Goal: Transaction & Acquisition: Purchase product/service

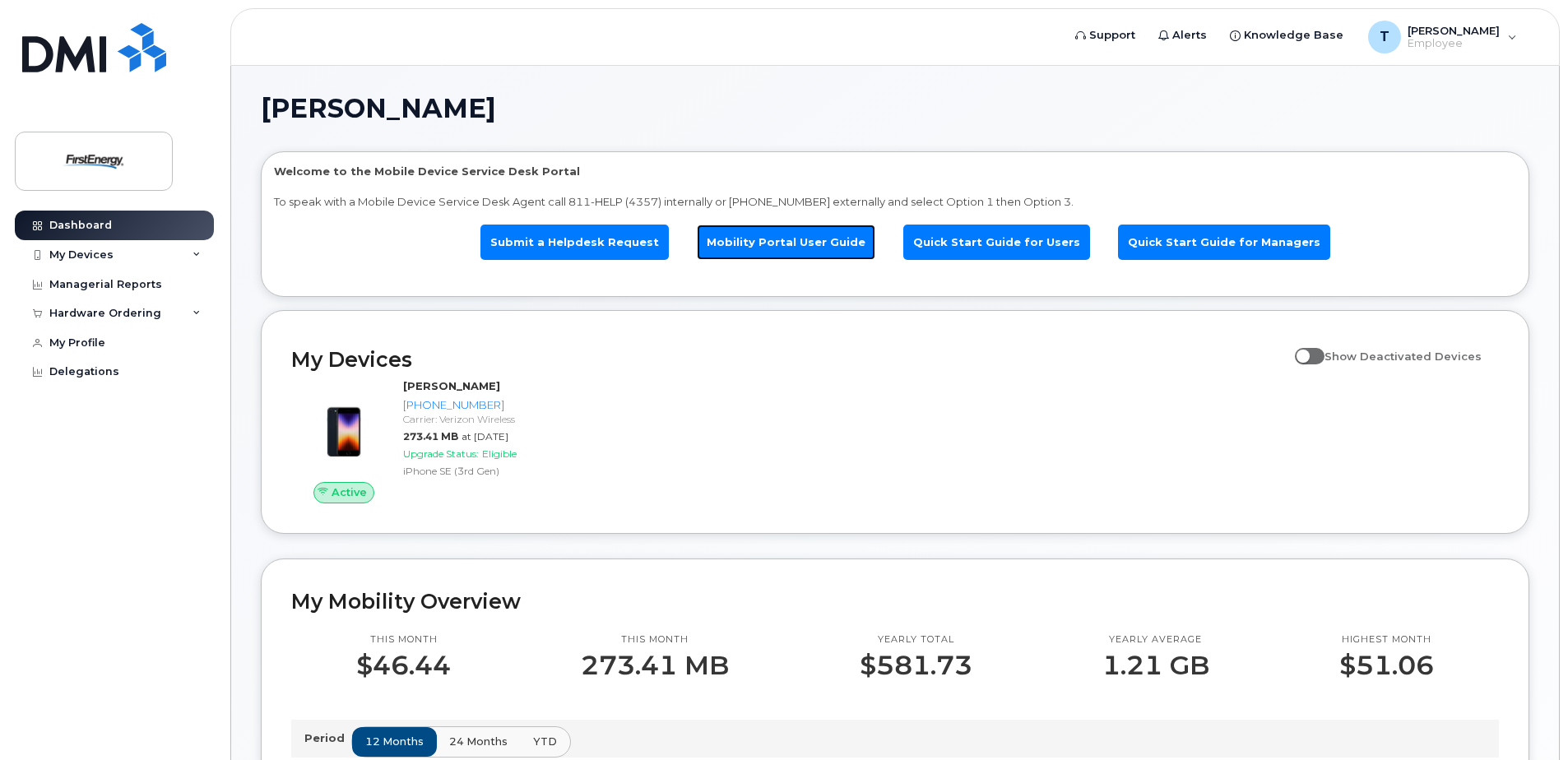
click at [780, 245] on link "Mobility Portal User Guide" at bounding box center [785, 242] width 178 height 35
click at [196, 256] on icon at bounding box center [196, 254] width 9 height 9
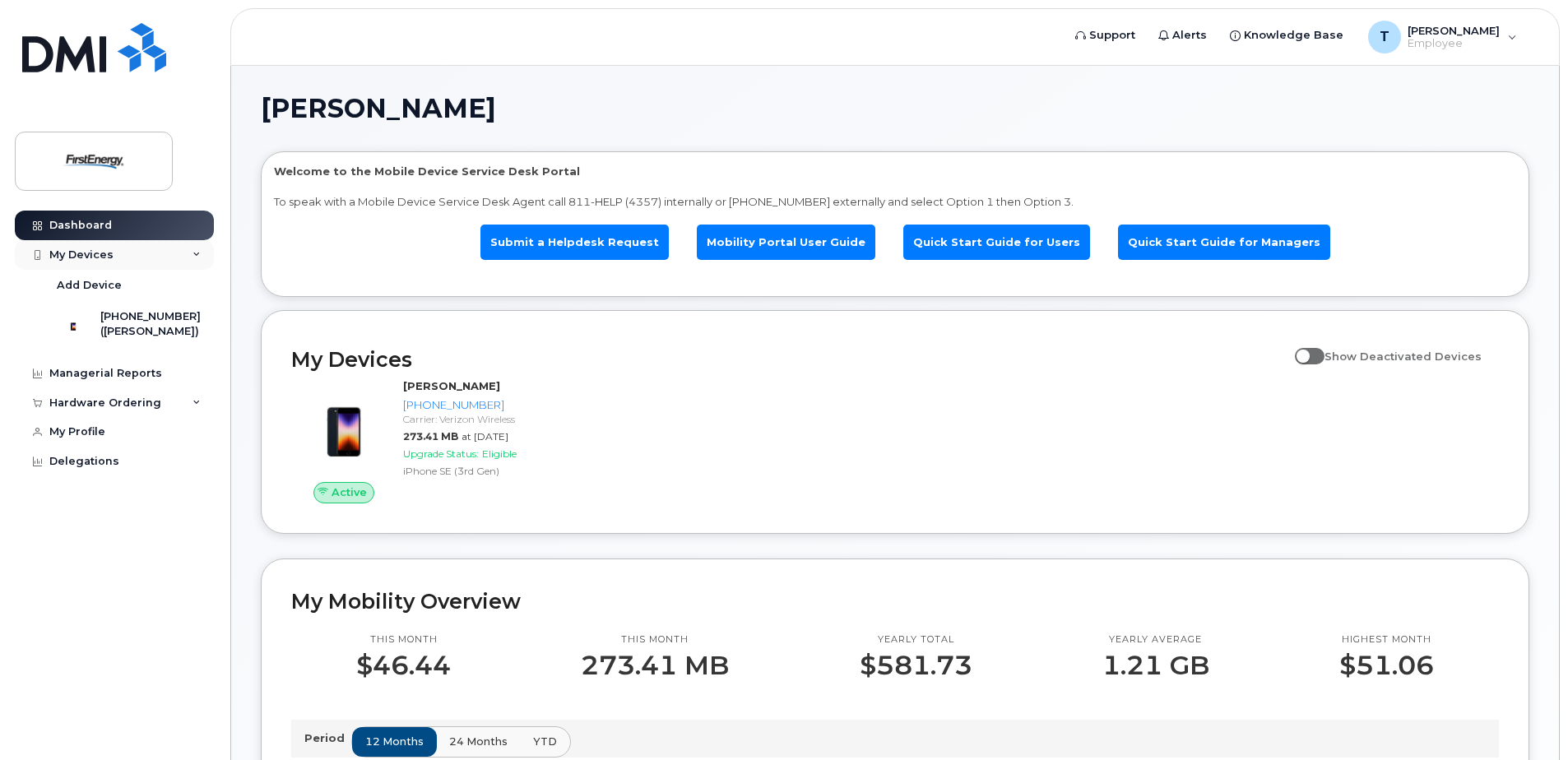
click at [196, 256] on icon at bounding box center [196, 254] width 9 height 9
click at [195, 311] on icon at bounding box center [196, 313] width 9 height 9
click at [96, 344] on div "New Order" at bounding box center [89, 344] width 63 height 15
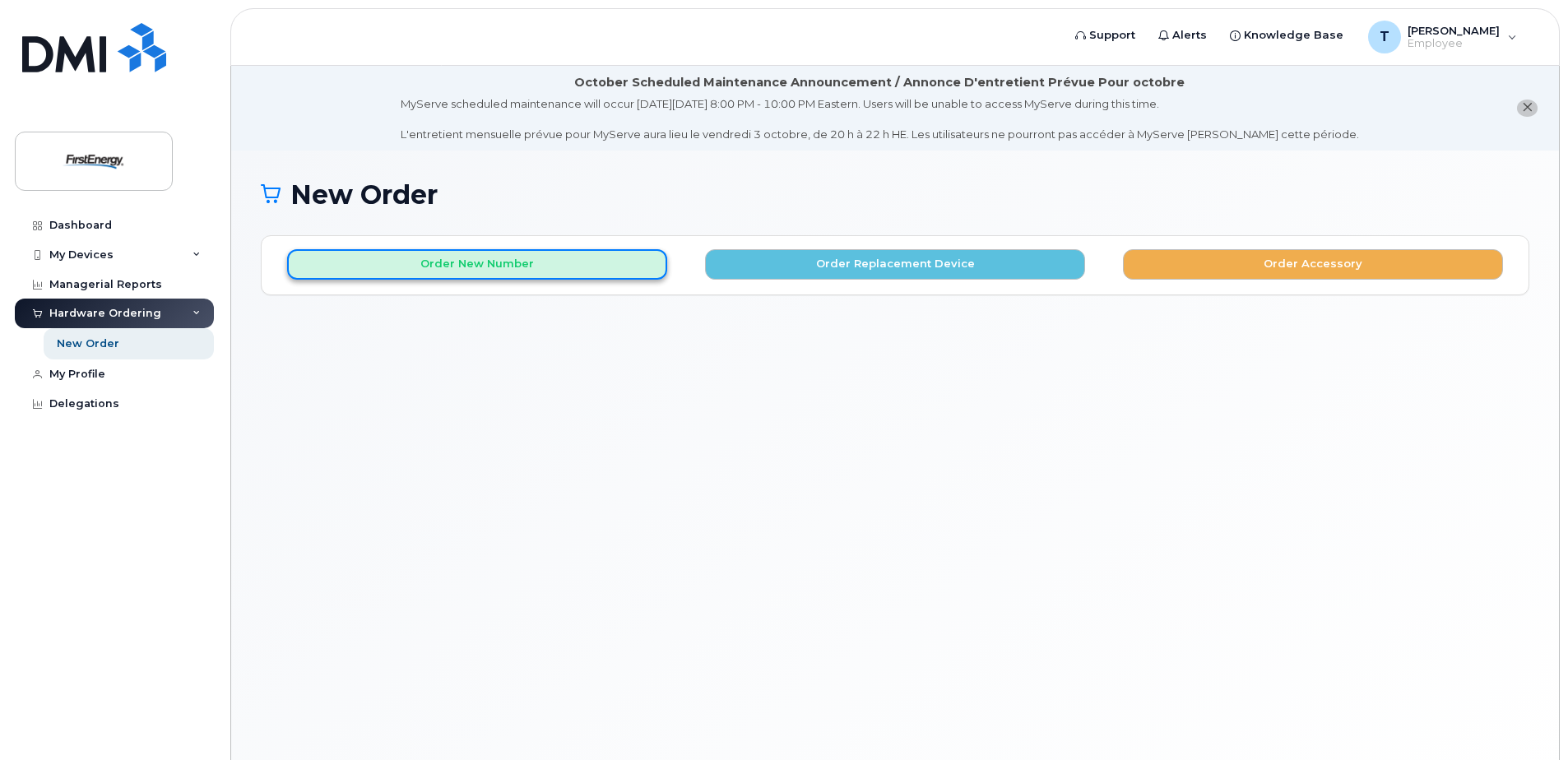
click at [506, 268] on button "Order New Number" at bounding box center [477, 265] width 380 height 30
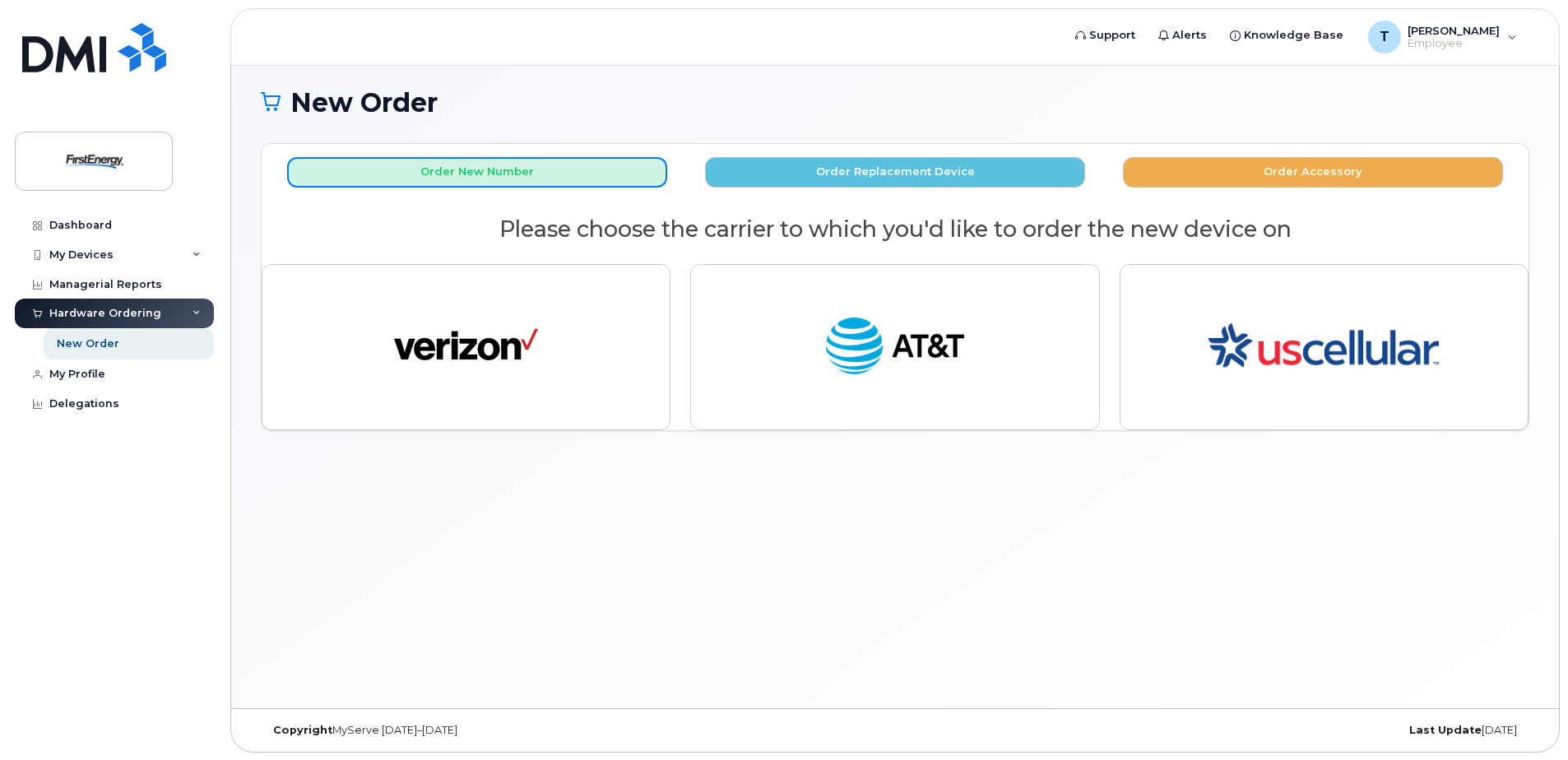
scroll to position [93, 0]
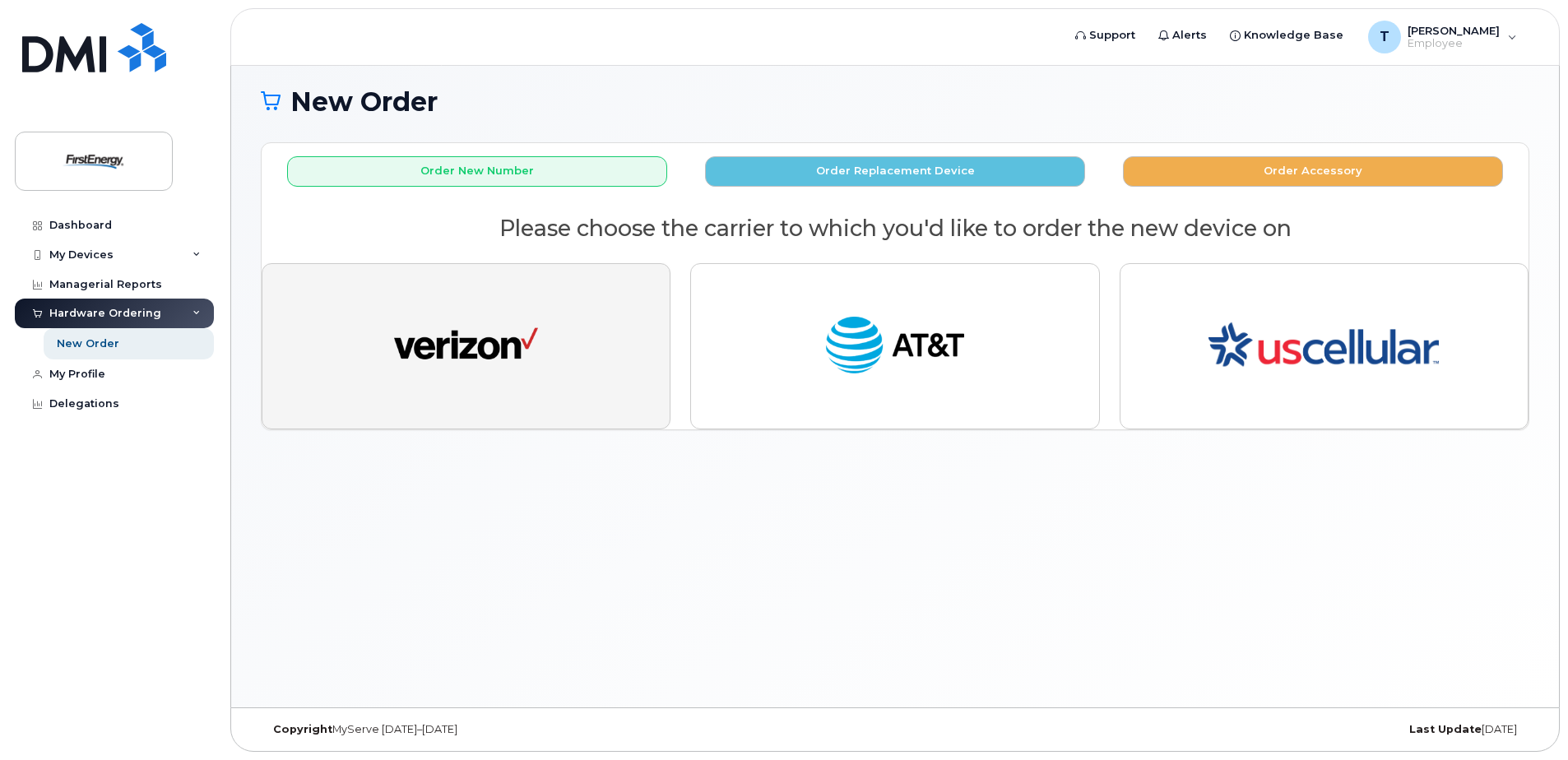
click at [467, 371] on img "button" at bounding box center [466, 347] width 144 height 74
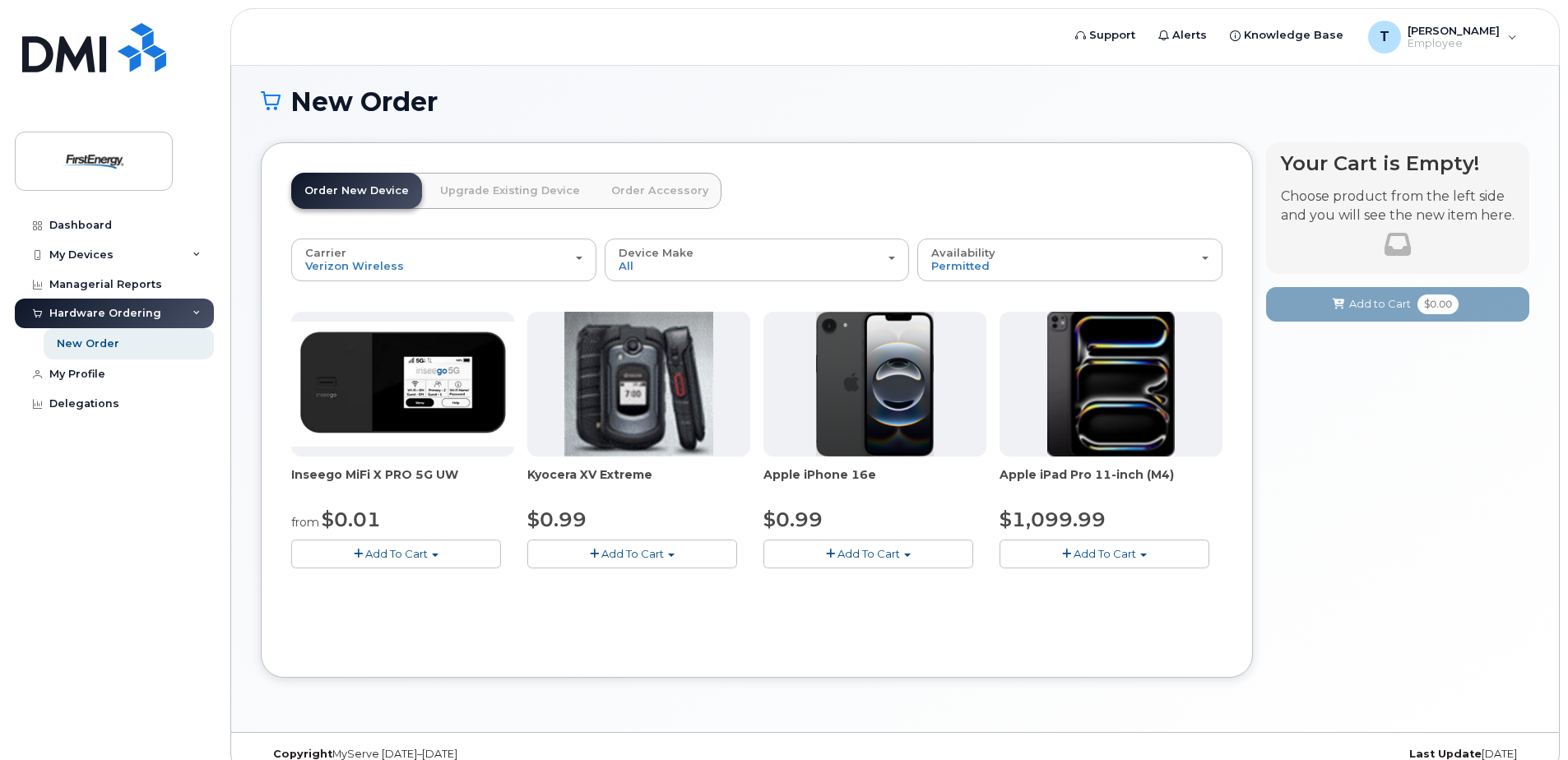
click at [847, 550] on span "Add To Cart" at bounding box center [868, 554] width 63 height 13
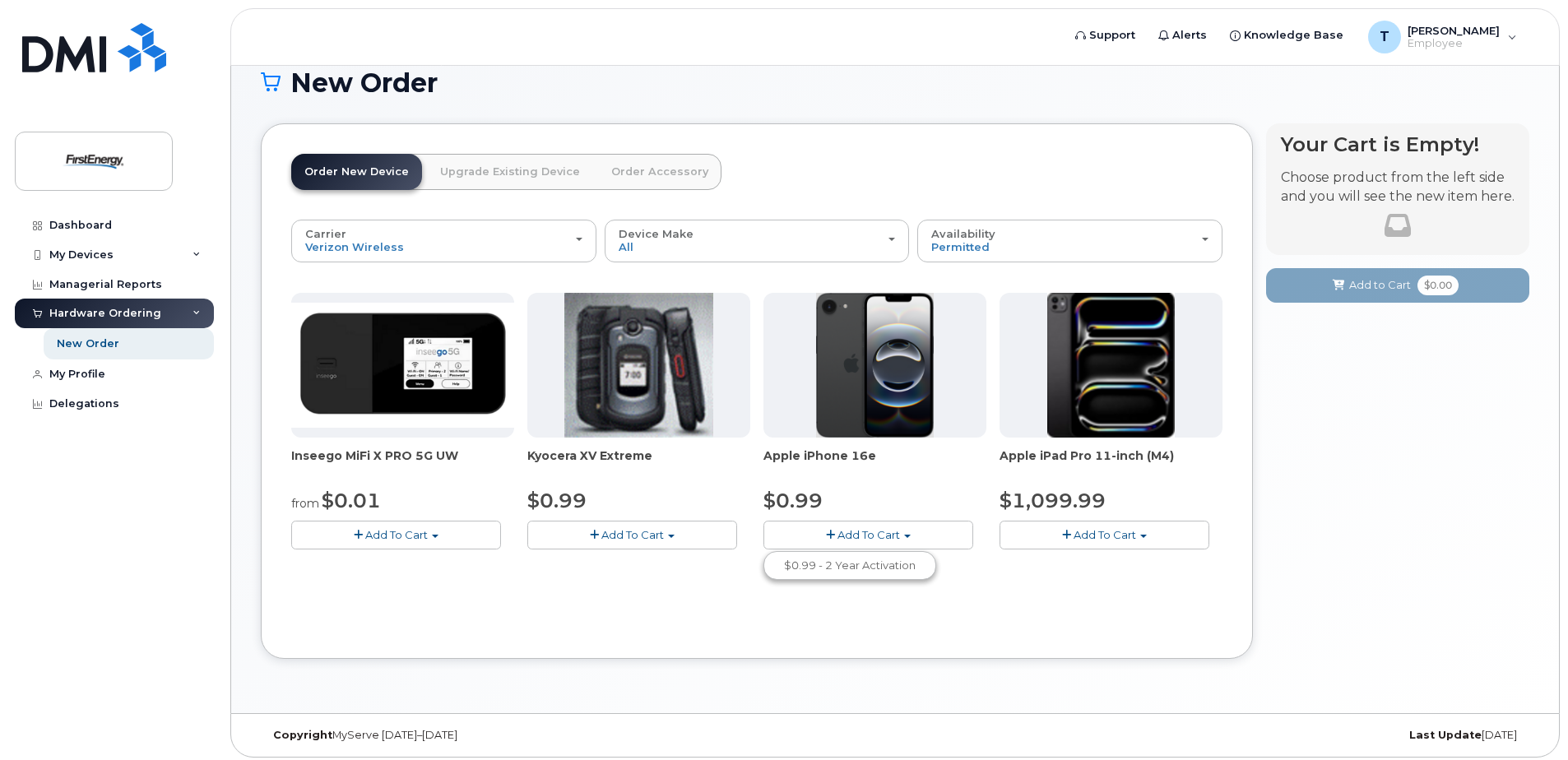
scroll to position [118, 0]
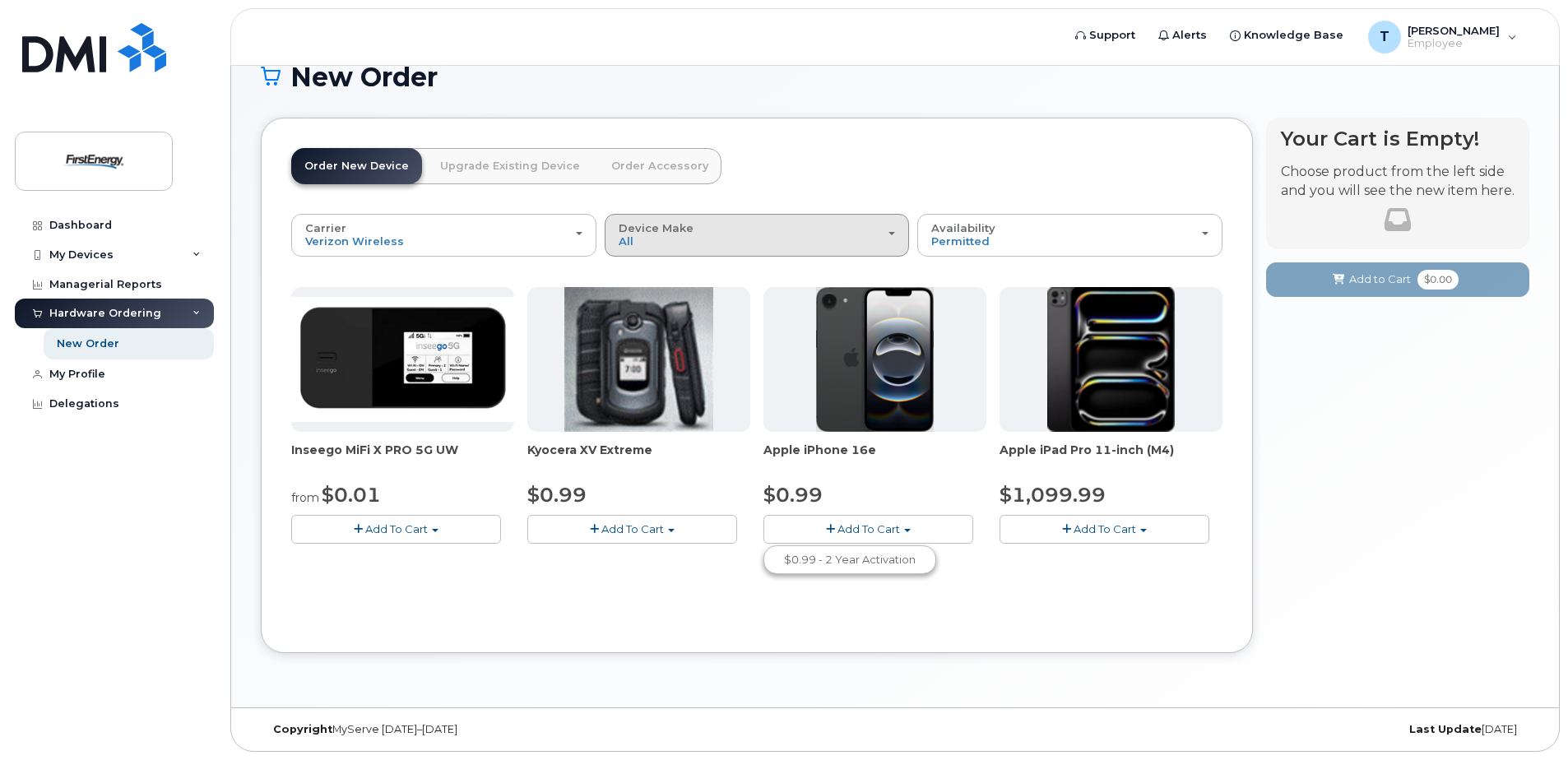
click at [719, 242] on div "Device Make All Cell Phone iPhone Modem Tablet" at bounding box center [757, 234] width 277 height 26
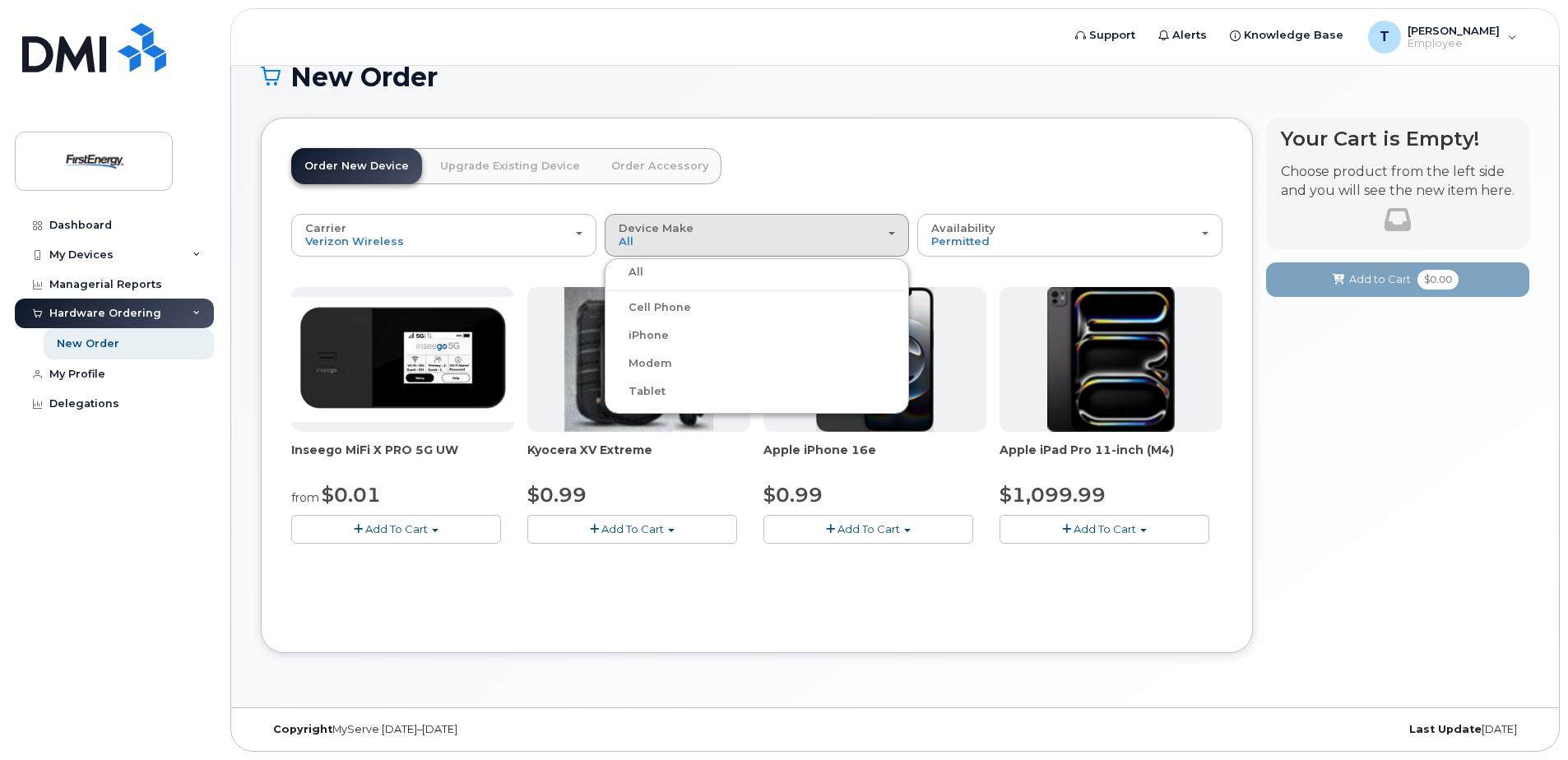
click at [676, 311] on label "Cell Phone" at bounding box center [649, 308] width 82 height 20
click at [0, 0] on input "Cell Phone" at bounding box center [0, 0] width 0 height 0
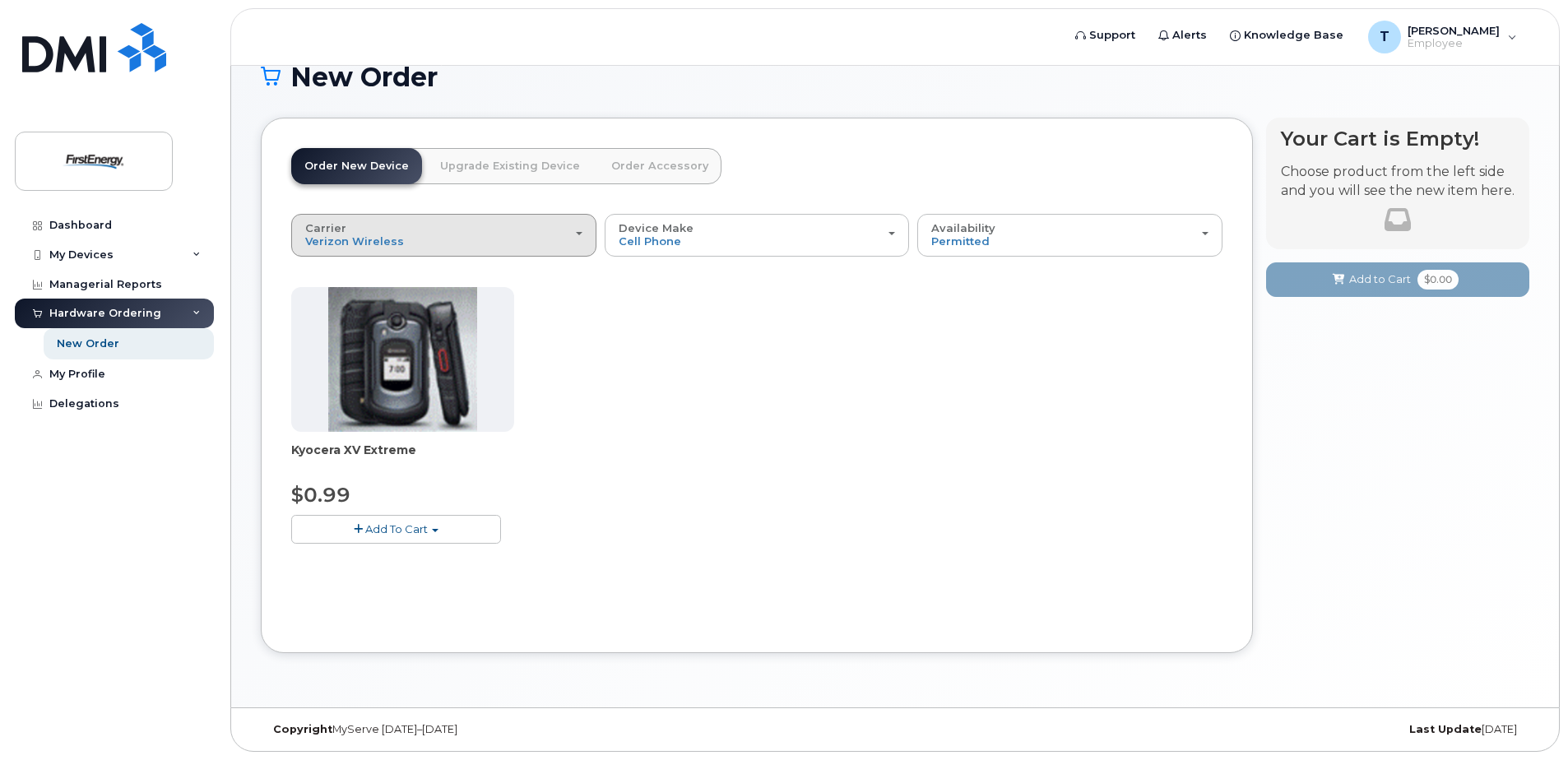
click at [574, 239] on div "Carrier Verizon Wireless AT&T Wireless US Cellular" at bounding box center [444, 234] width 277 height 26
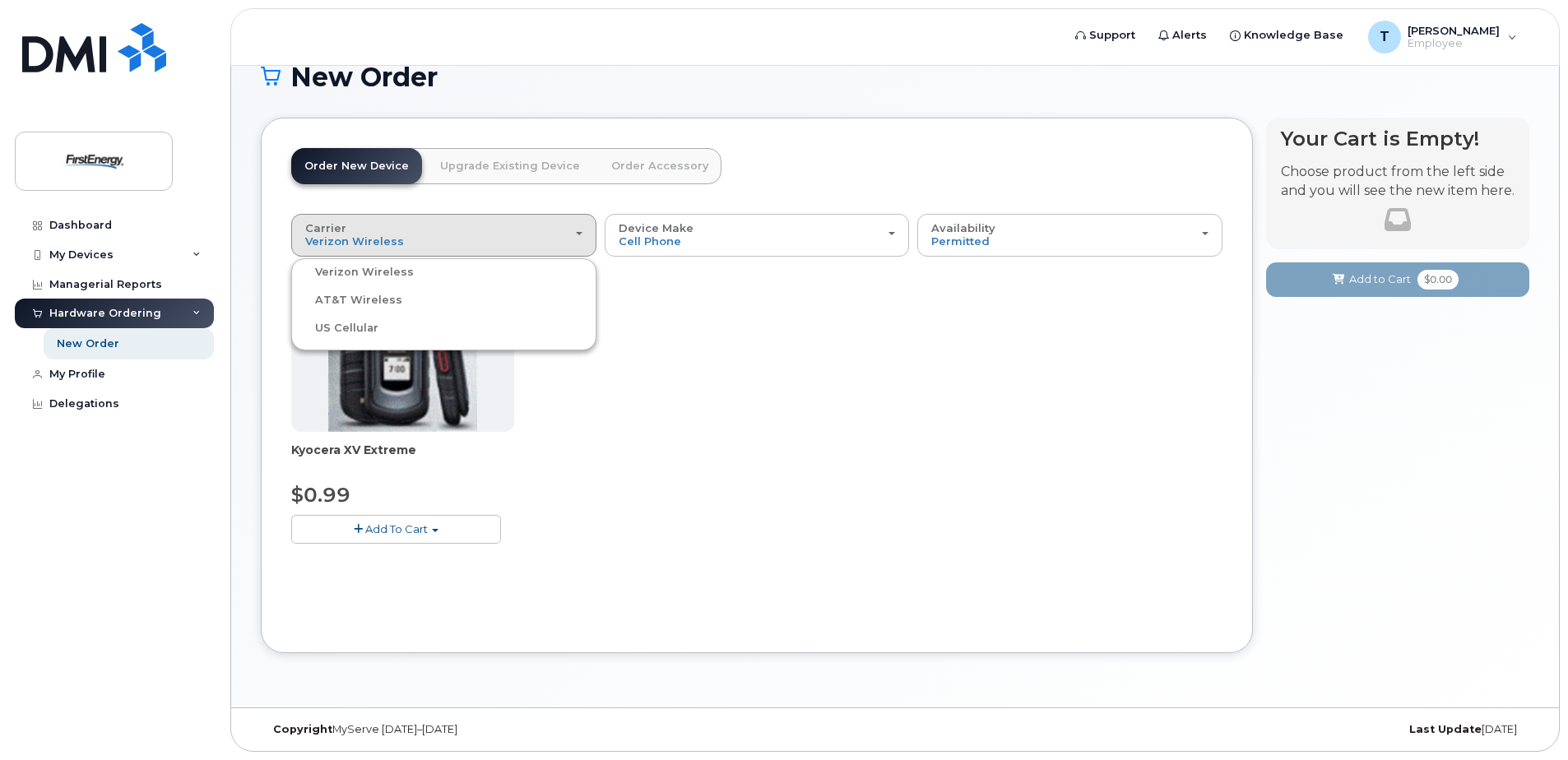
click at [364, 272] on label "Verizon Wireless" at bounding box center [354, 272] width 118 height 20
click at [0, 0] on input "Verizon Wireless" at bounding box center [0, 0] width 0 height 0
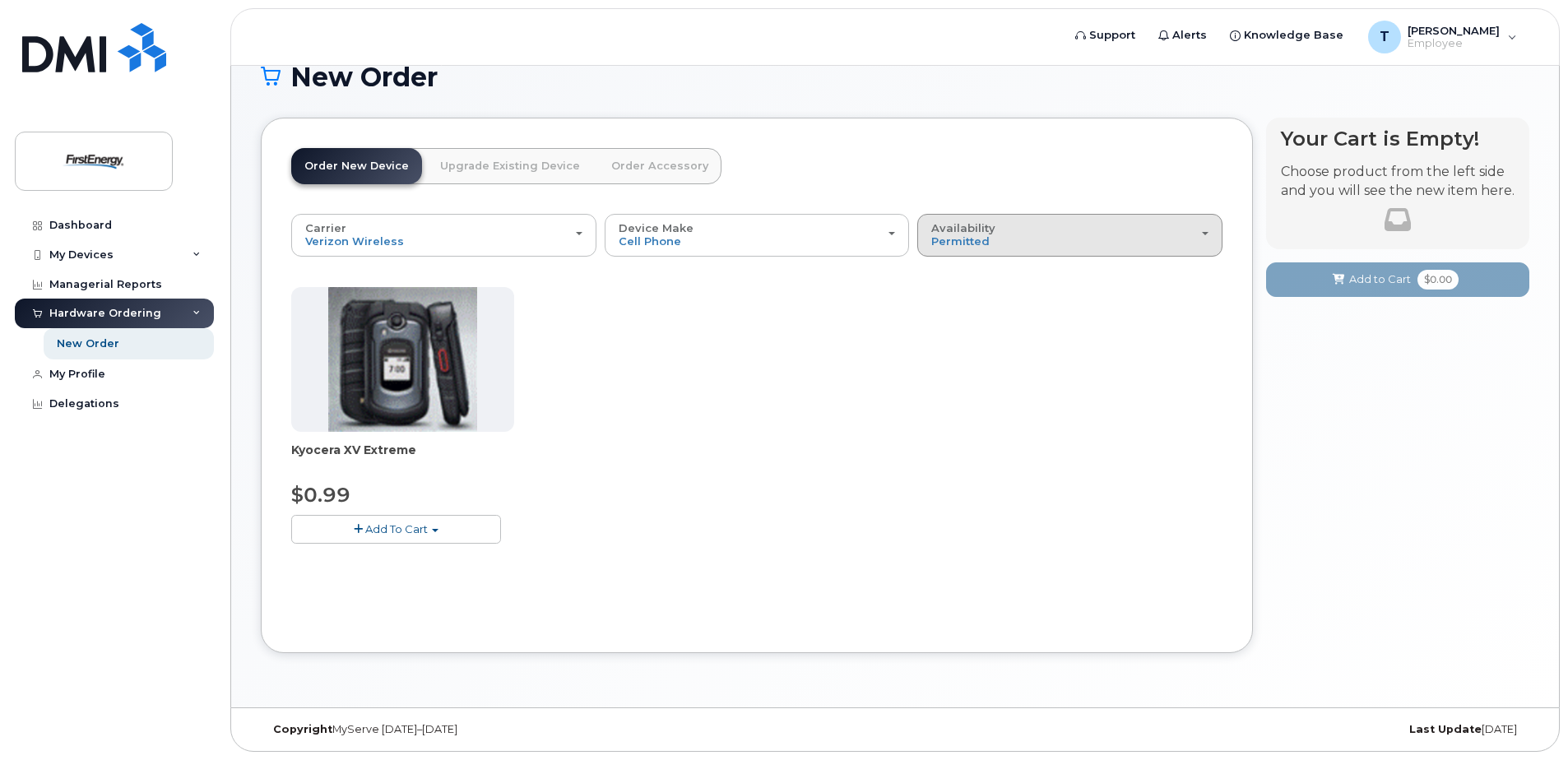
click at [994, 243] on div "Availability Permitted All" at bounding box center [1069, 234] width 277 height 26
click at [944, 298] on label "All" at bounding box center [939, 300] width 34 height 20
click at [0, 0] on input "All" at bounding box center [0, 0] width 0 height 0
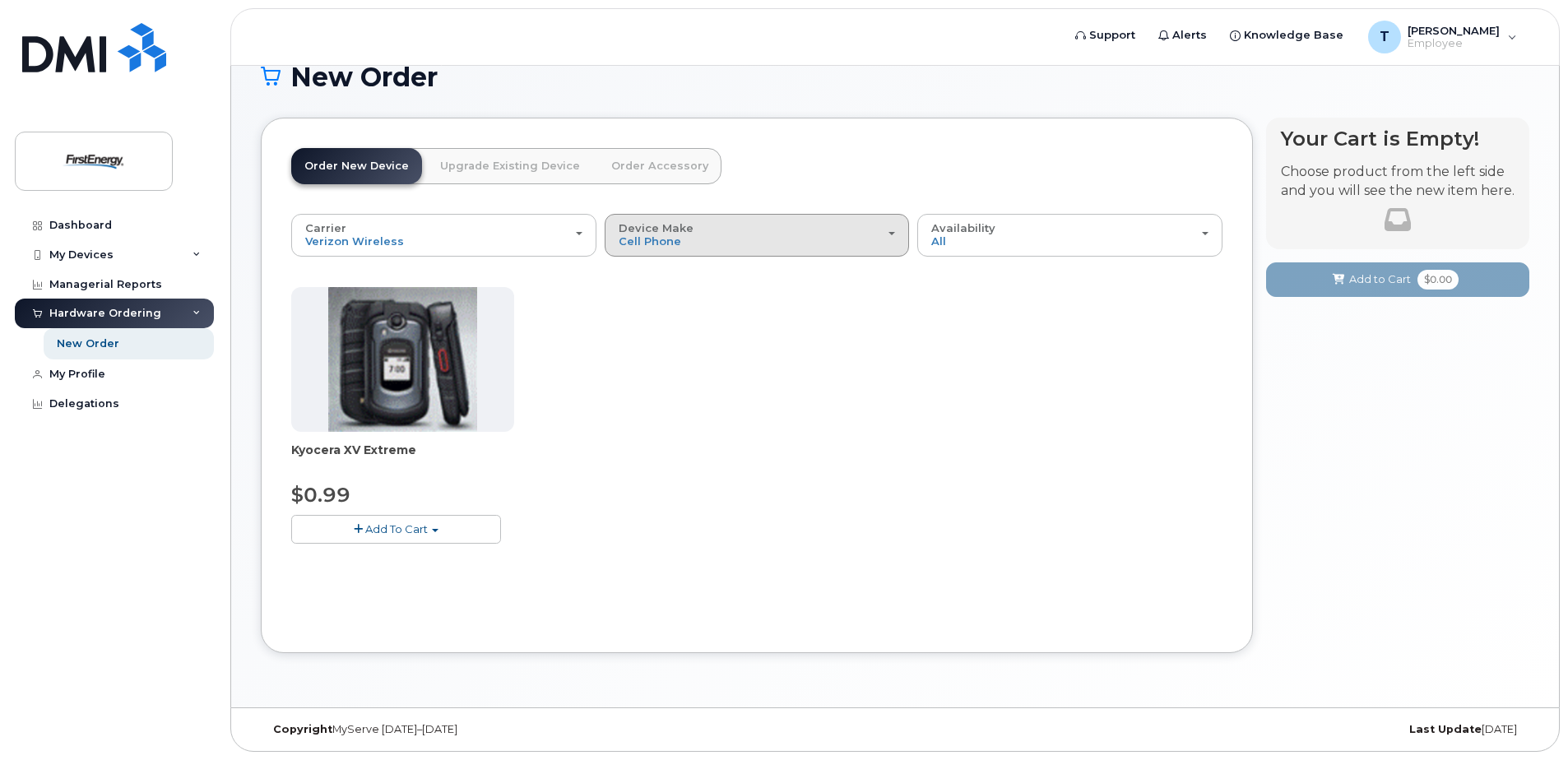
click at [769, 241] on div "Device Make All Cell Phone iPhone Modem Tablet" at bounding box center [757, 234] width 277 height 26
click at [655, 335] on label "iPhone" at bounding box center [638, 335] width 60 height 20
click at [0, 0] on input "iPhone" at bounding box center [0, 0] width 0 height 0
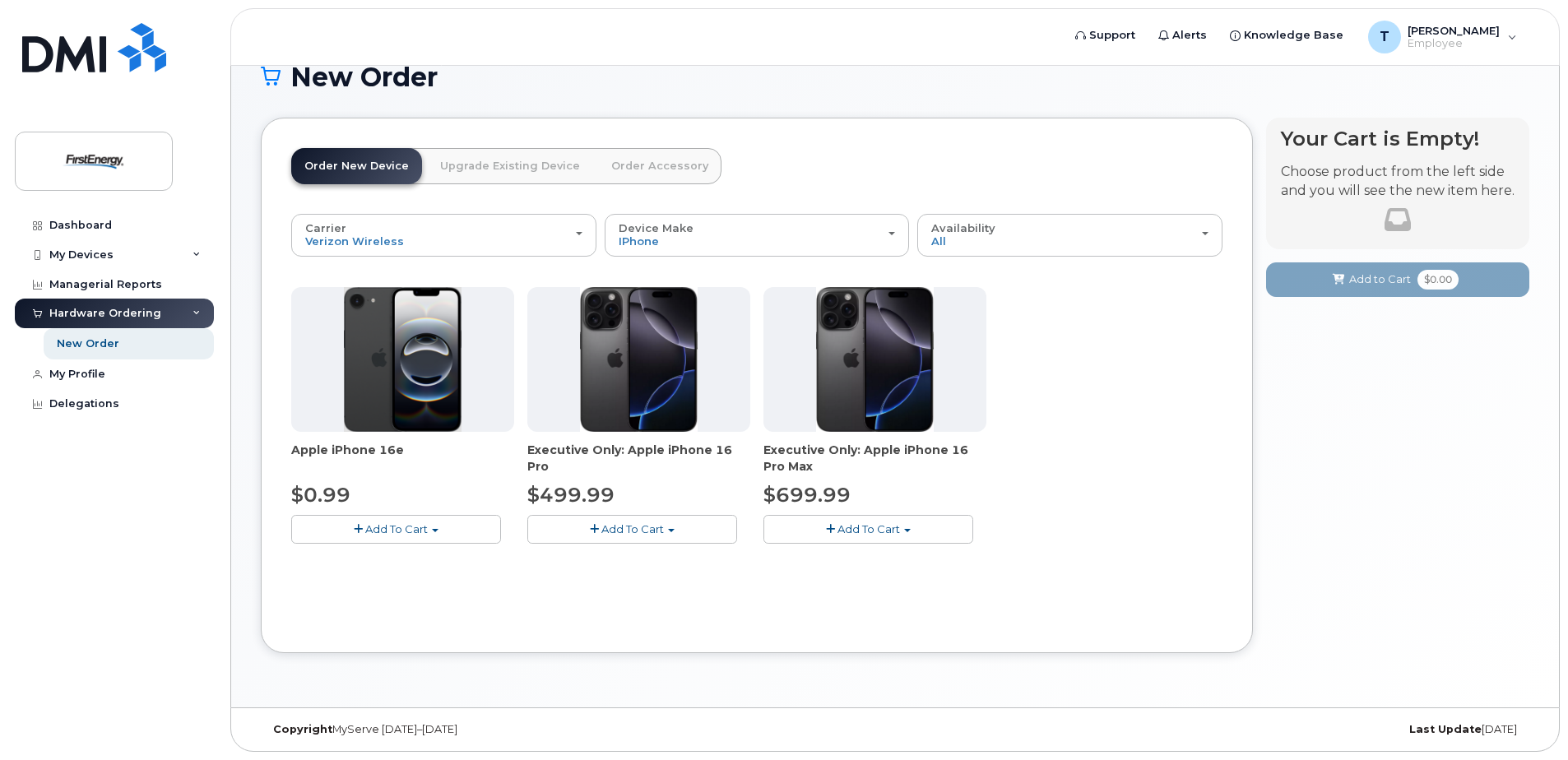
click at [410, 530] on span "Add To Cart" at bounding box center [397, 530] width 63 height 13
click at [376, 562] on link "$0.99 - 2 Year Activation" at bounding box center [377, 560] width 165 height 21
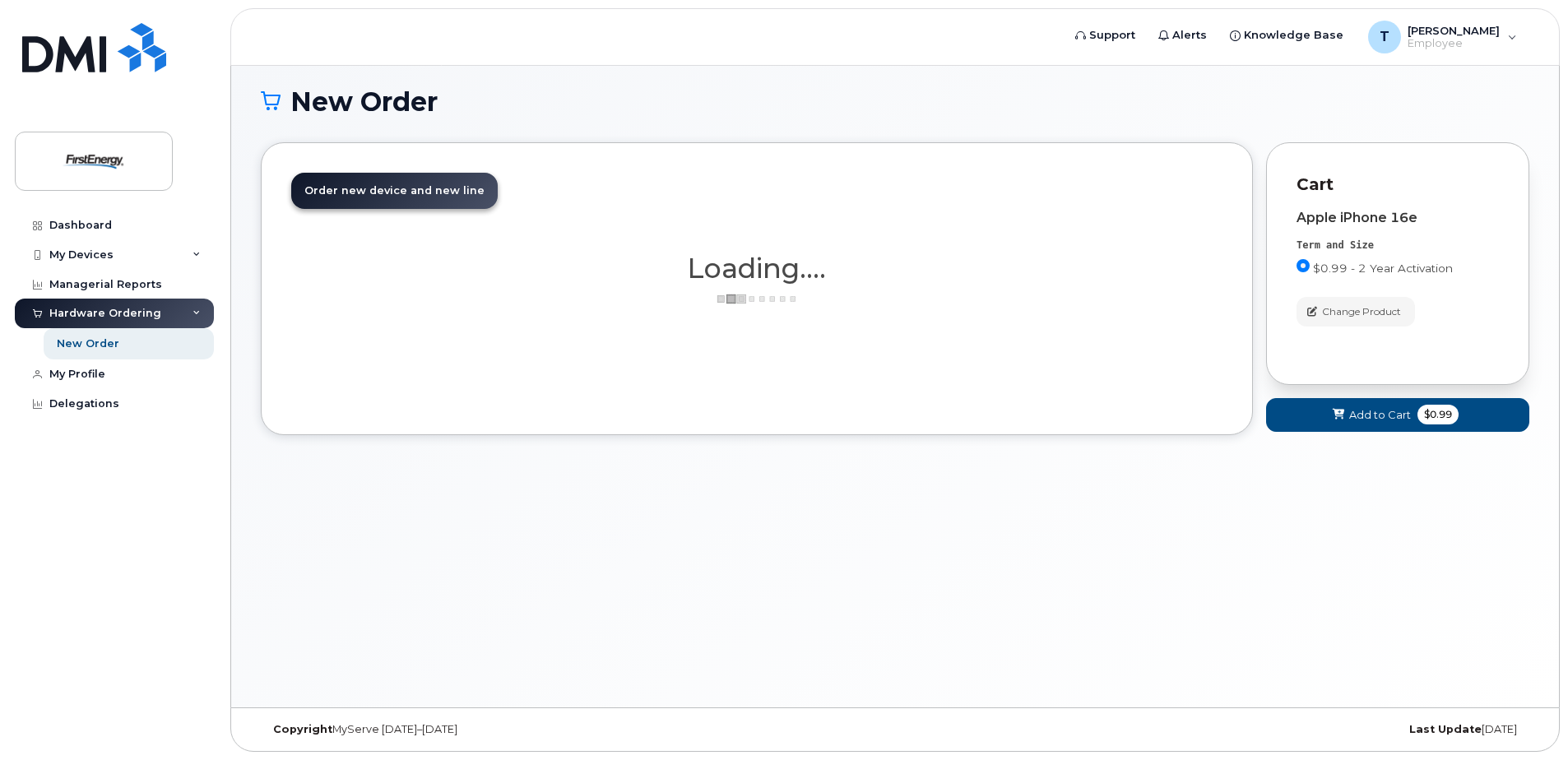
scroll to position [93, 0]
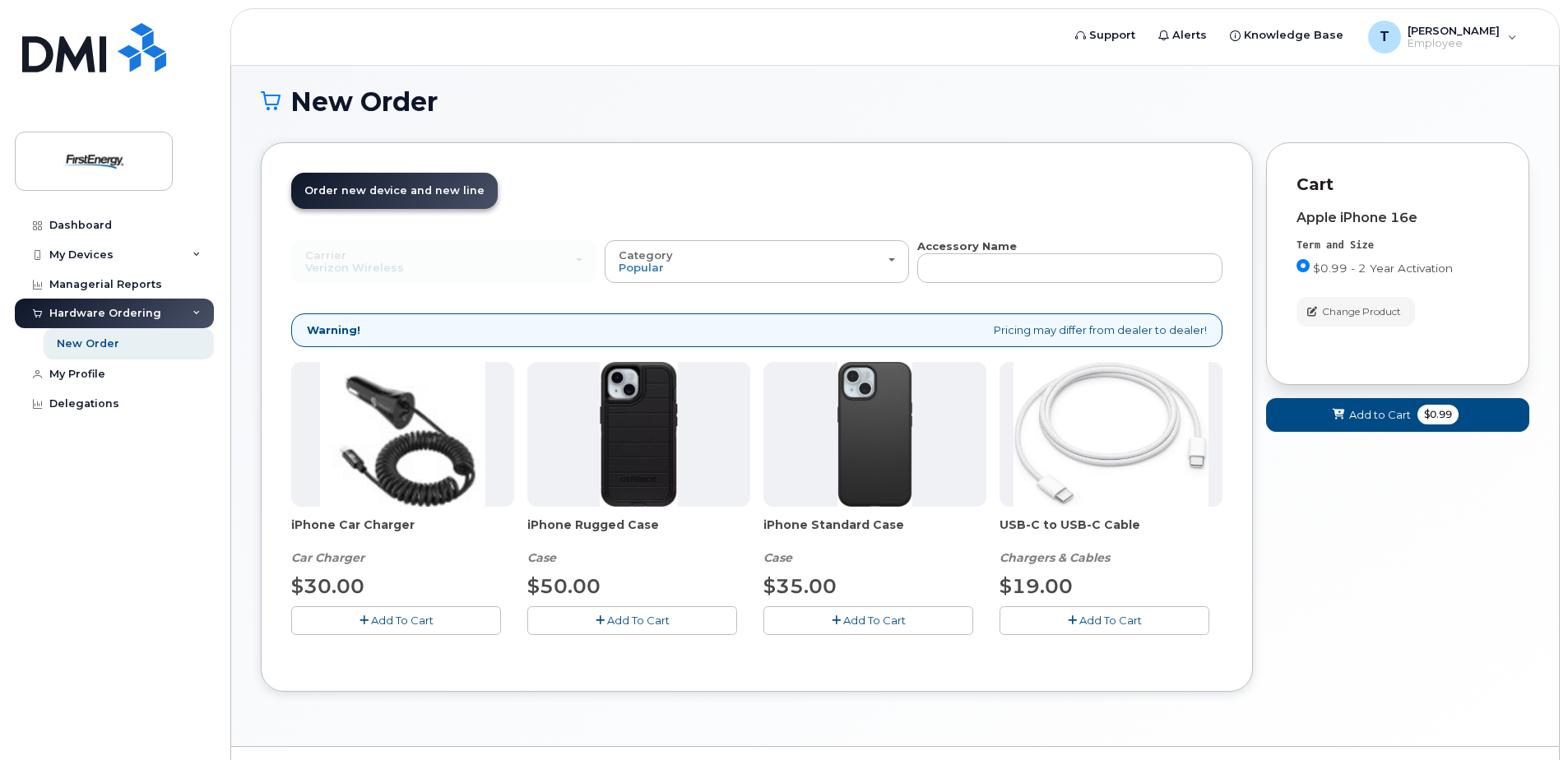
click at [407, 620] on span "Add To Cart" at bounding box center [403, 620] width 63 height 13
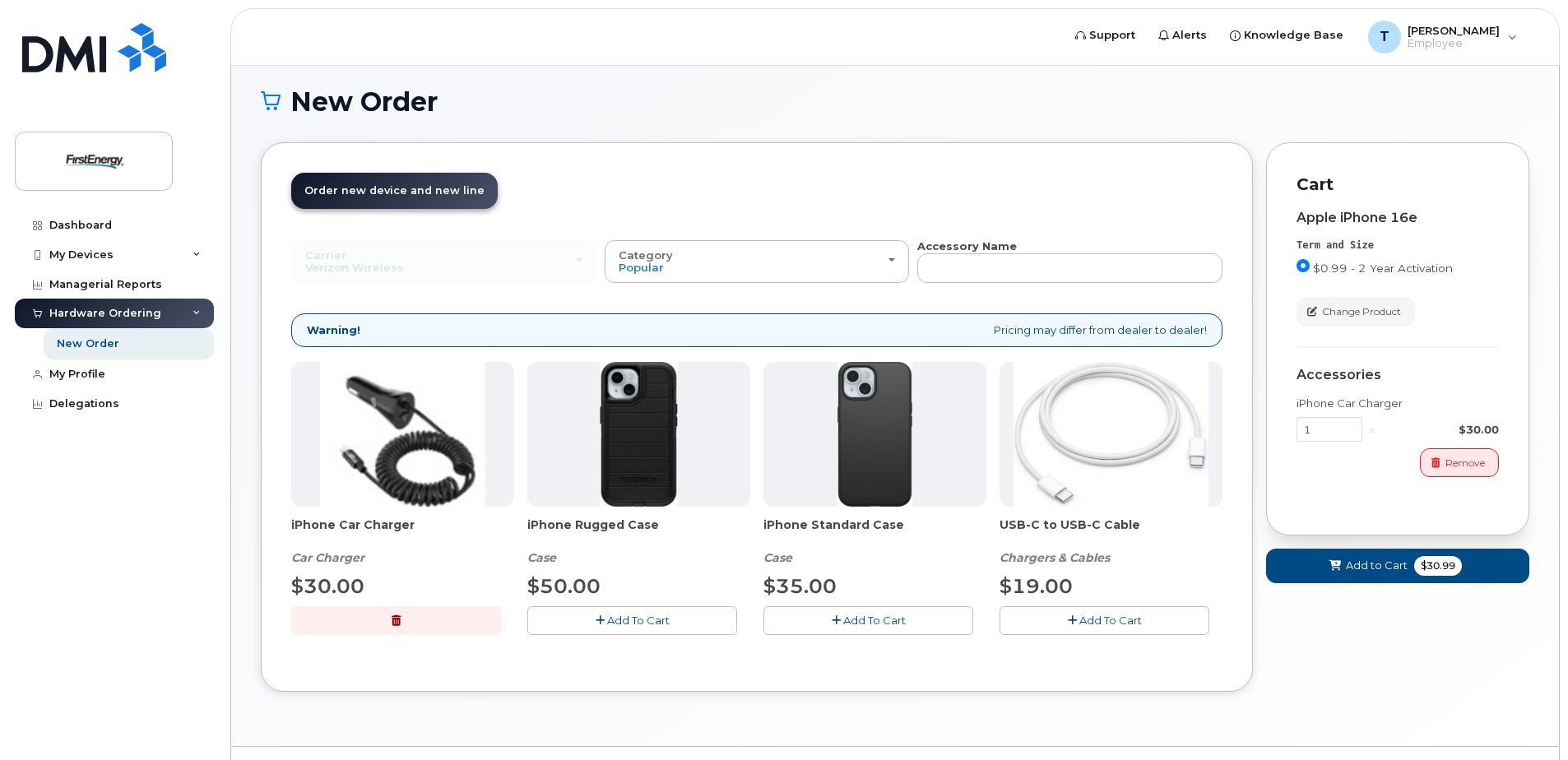
click at [634, 622] on span "Add To Cart" at bounding box center [639, 620] width 63 height 13
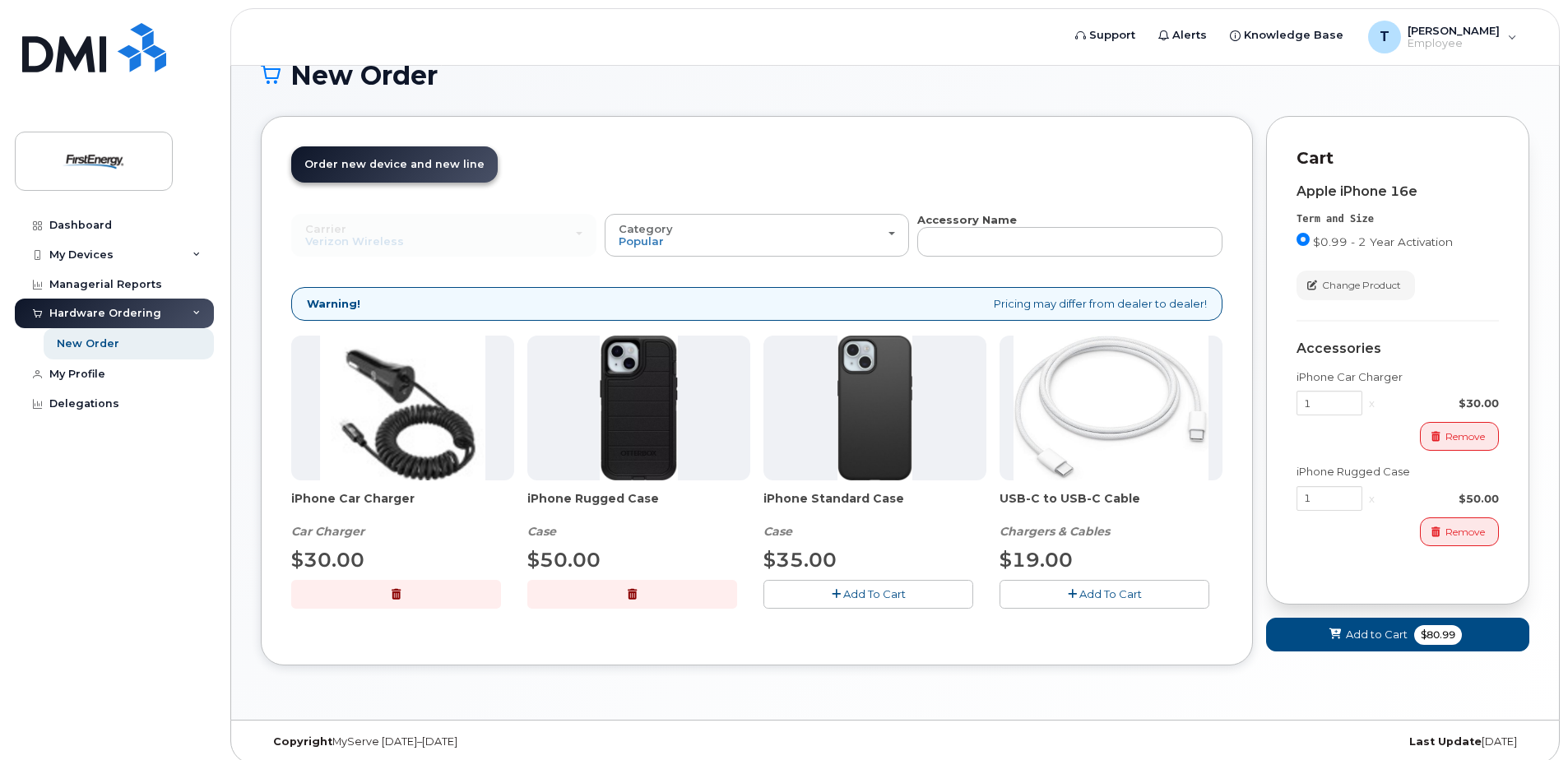
scroll to position [131, 0]
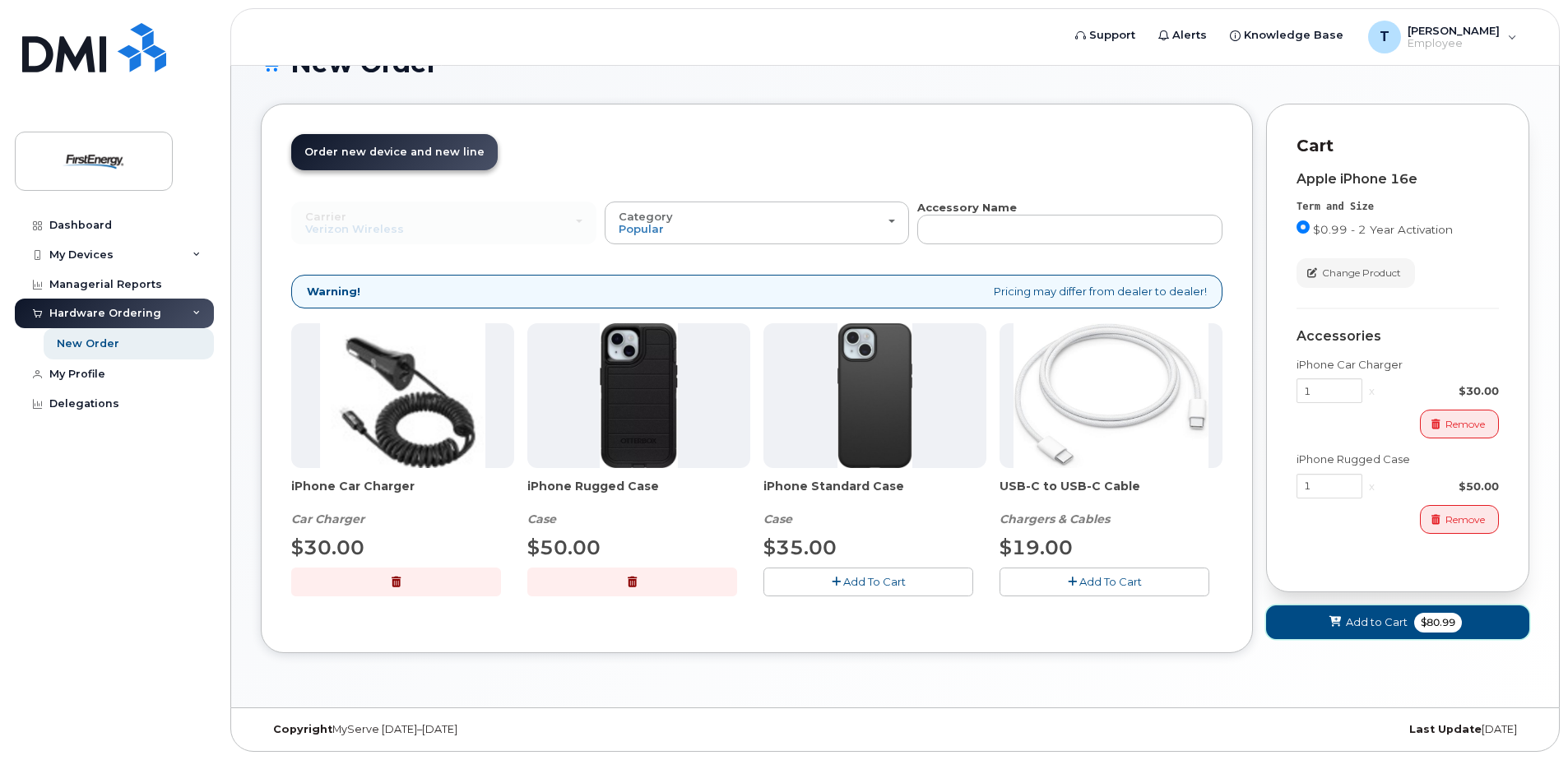
click at [1382, 625] on span "Add to Cart" at bounding box center [1376, 622] width 62 height 15
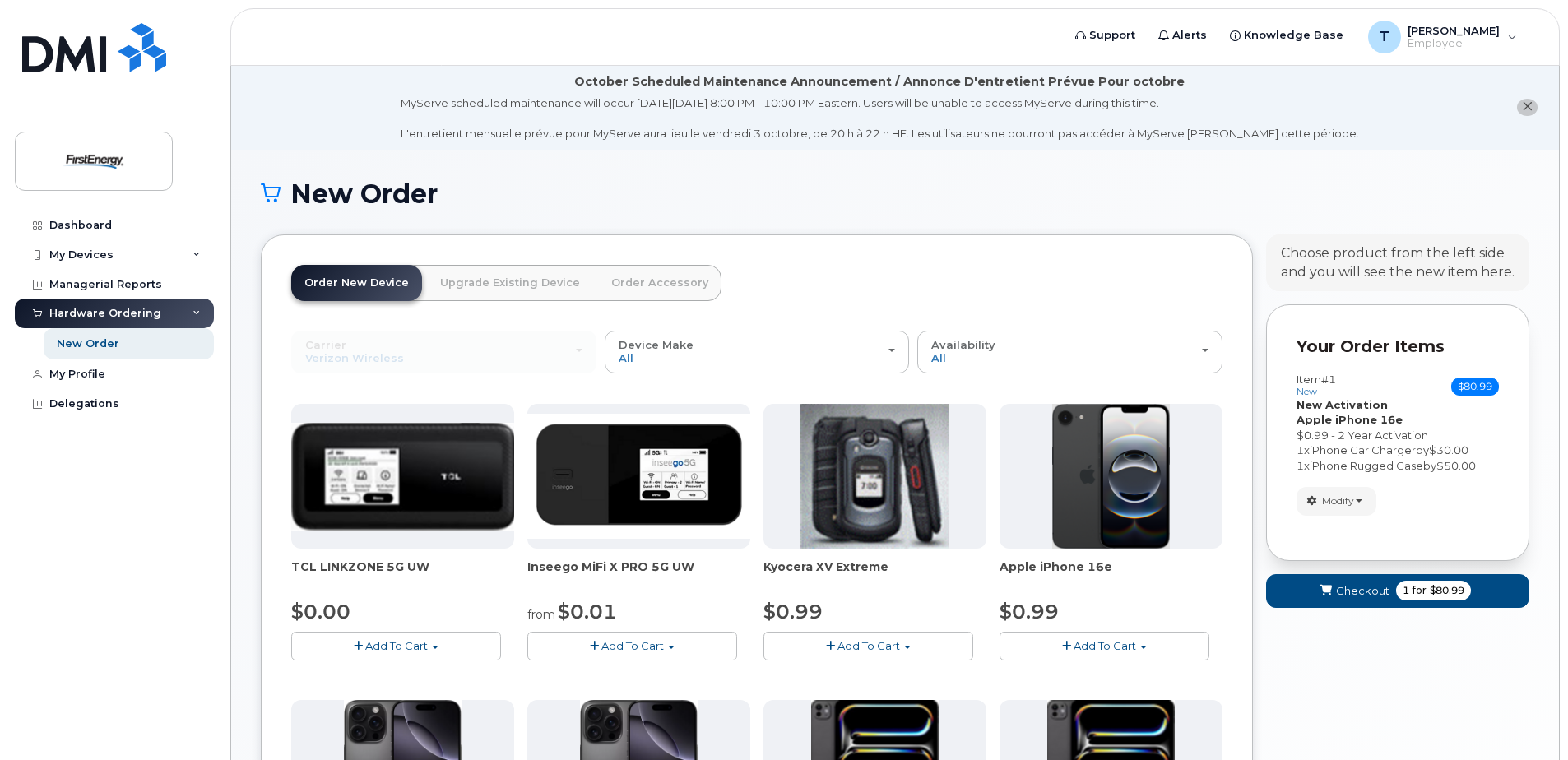
scroll to position [0, 0]
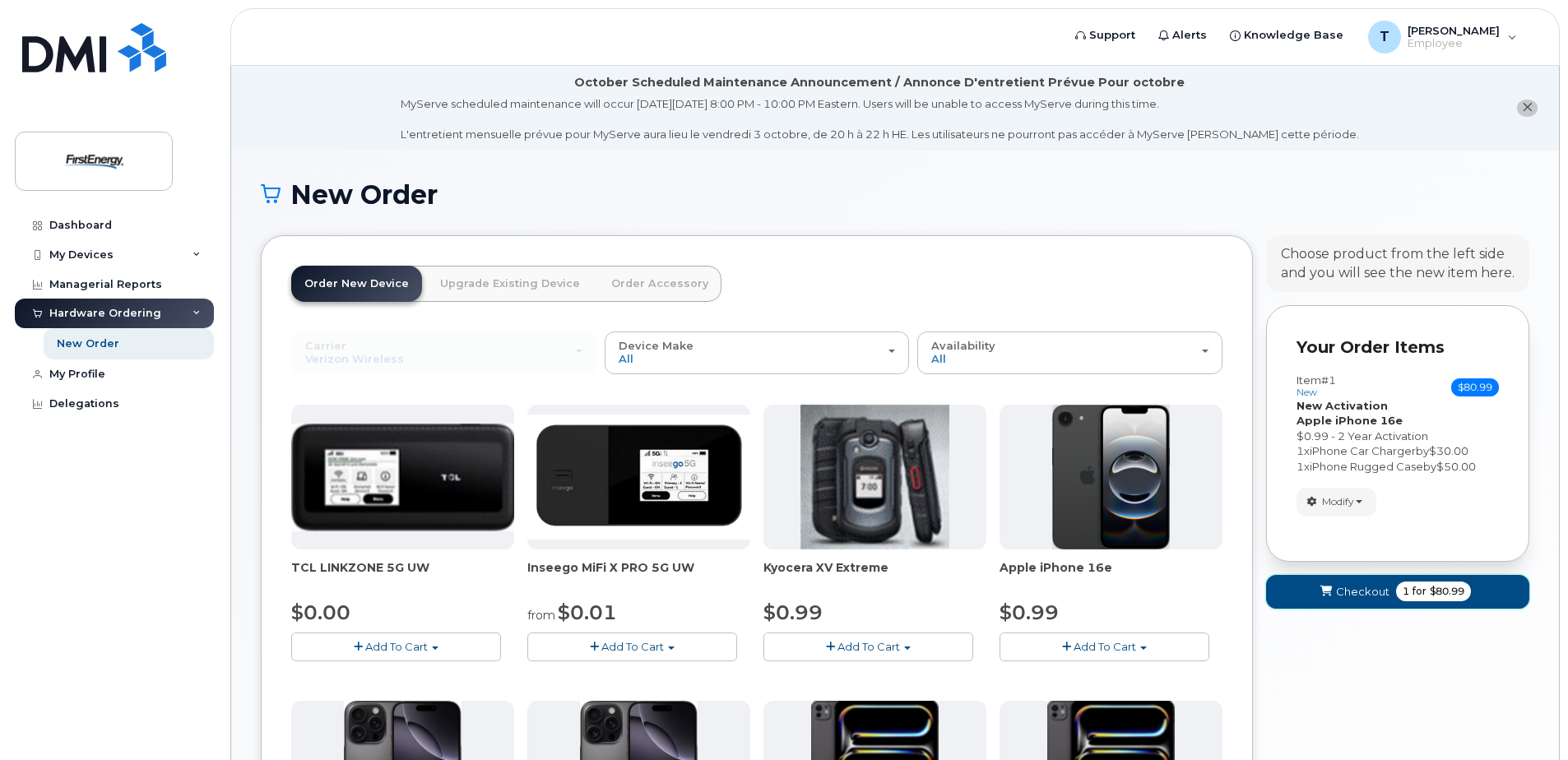
click at [1347, 590] on span "Checkout" at bounding box center [1362, 591] width 53 height 15
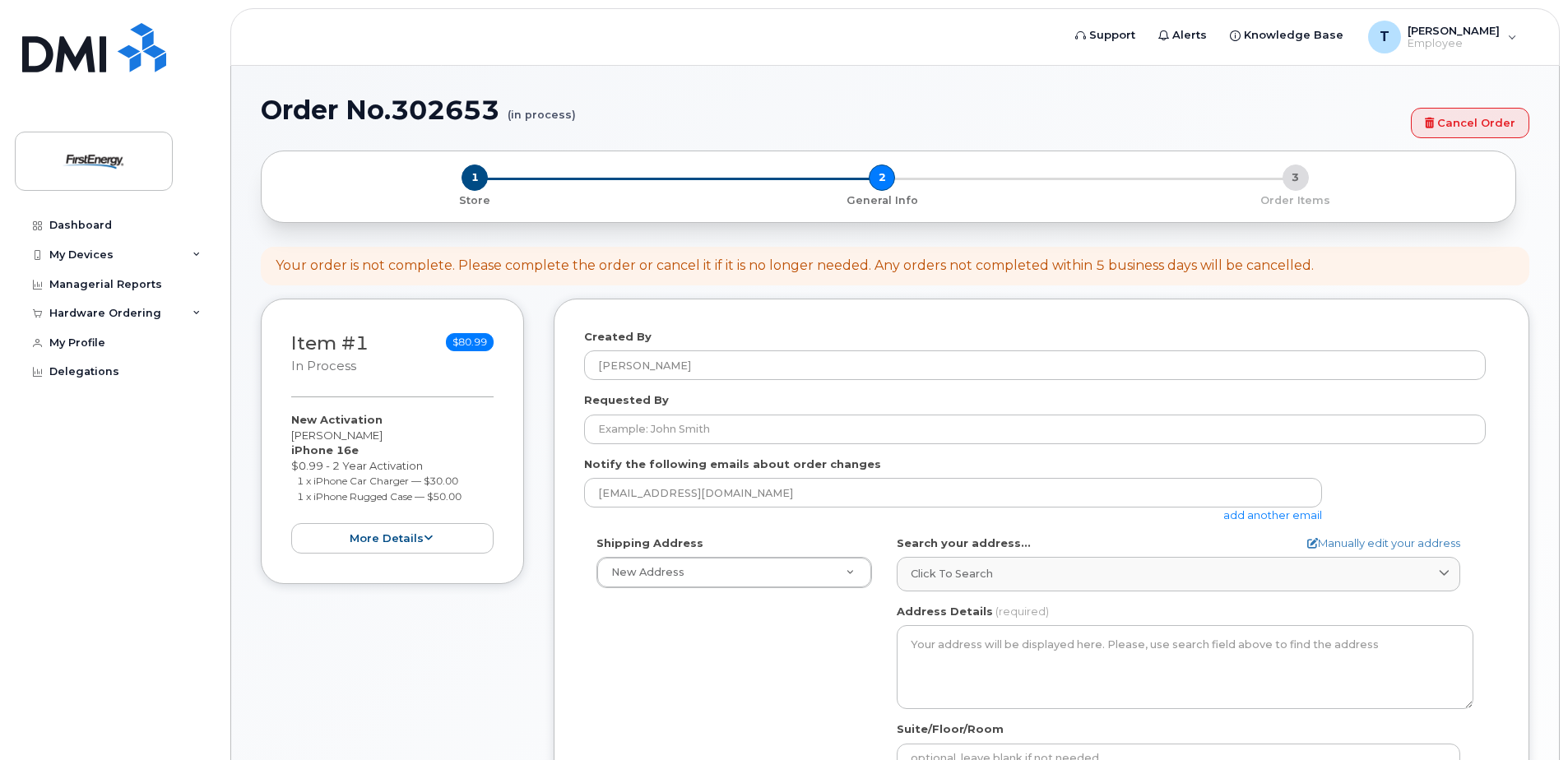
select select
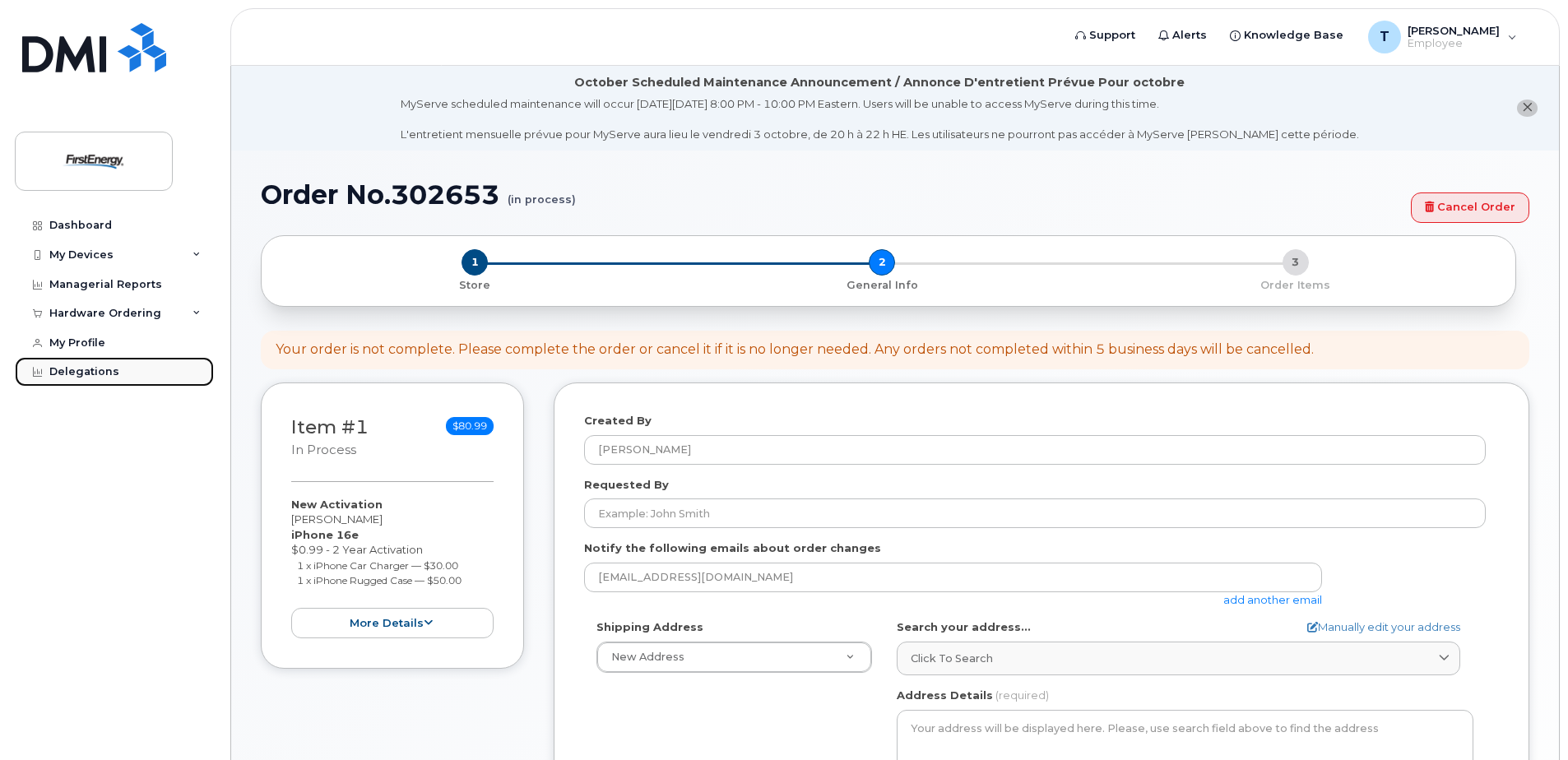
click at [85, 375] on div "Delegations" at bounding box center [84, 372] width 69 height 13
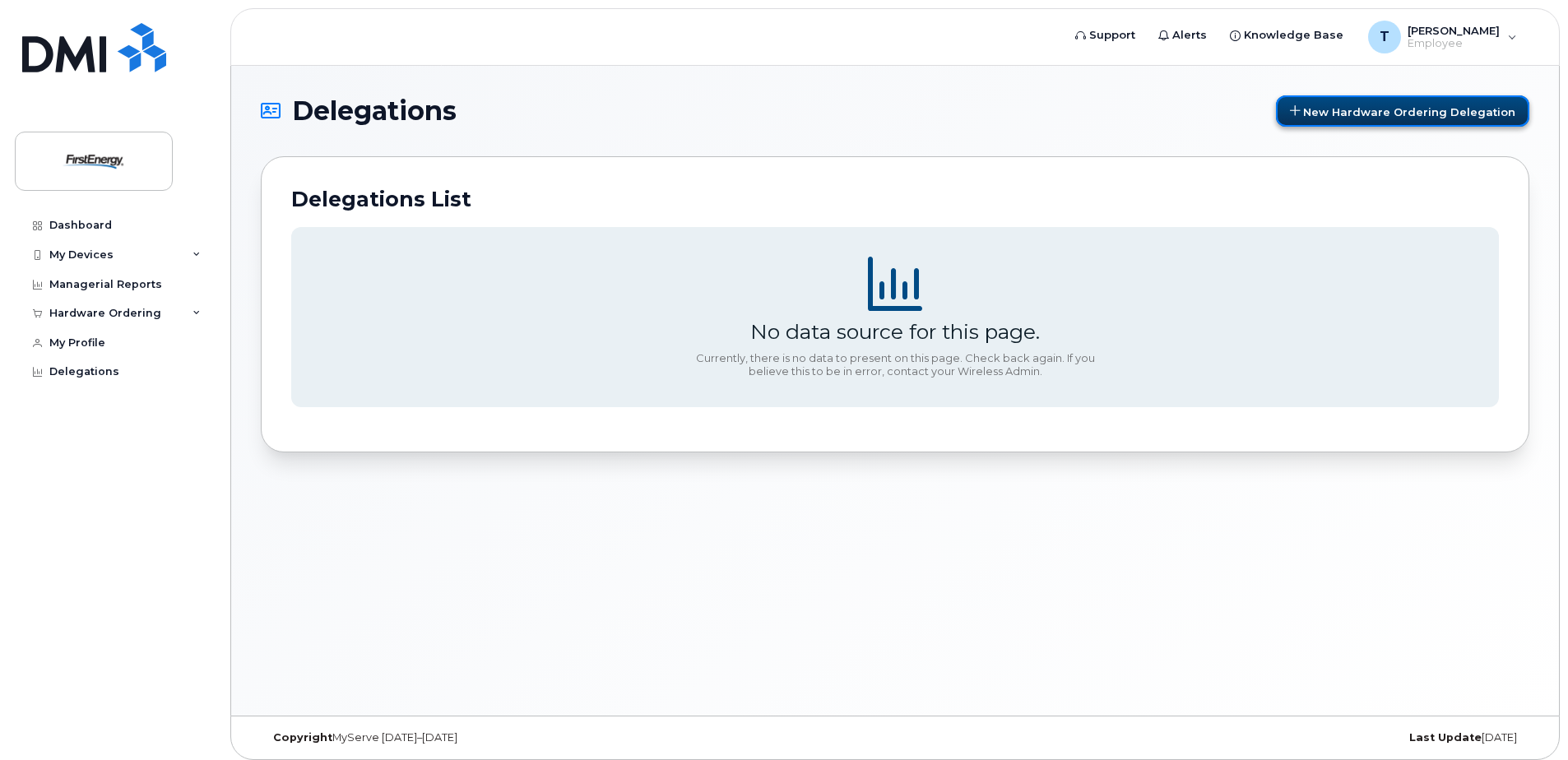
click at [1408, 111] on span "New Hardware Ordering Delegation" at bounding box center [1408, 111] width 212 height 13
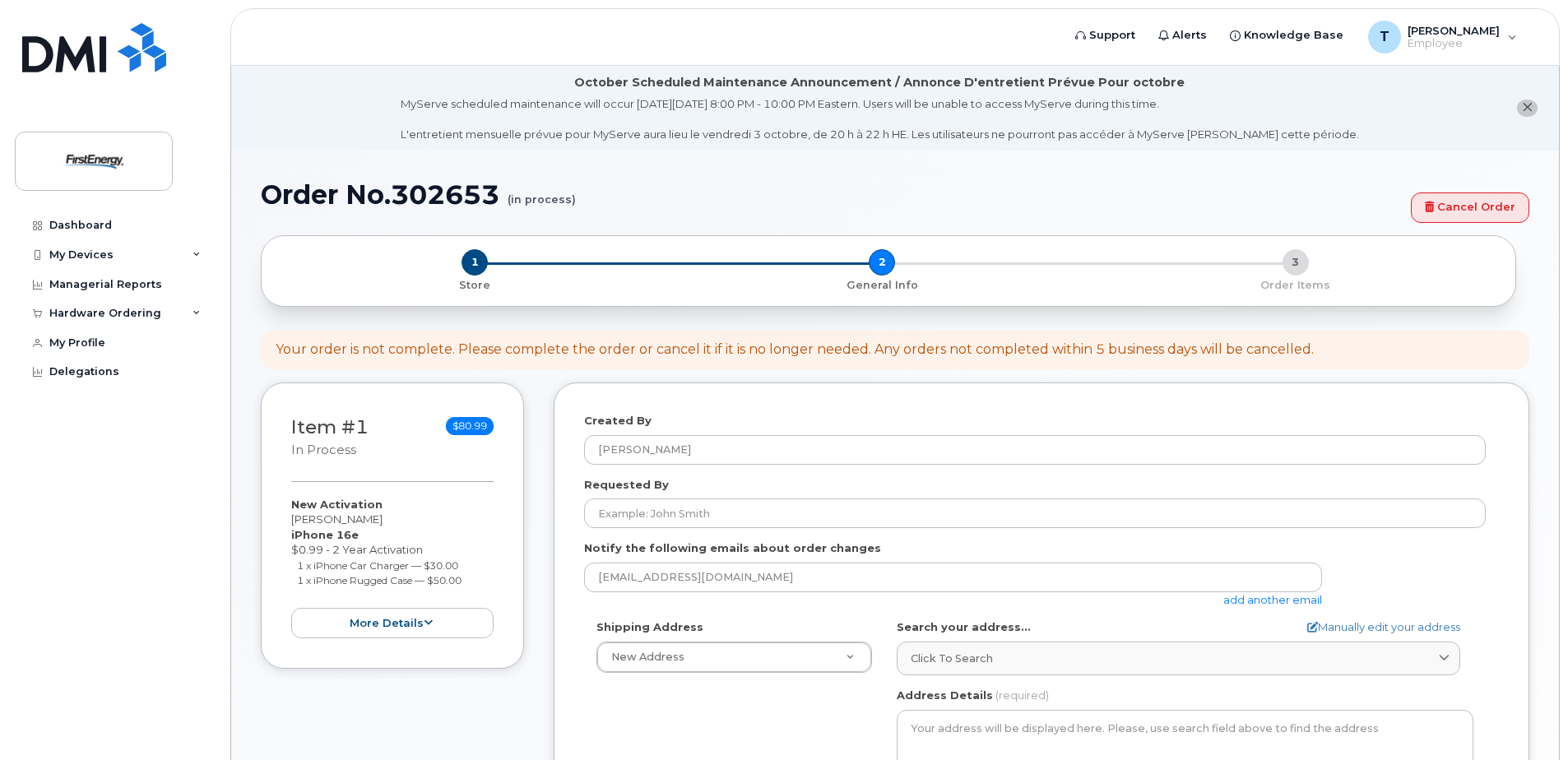
select select
click at [194, 254] on icon at bounding box center [196, 254] width 9 height 9
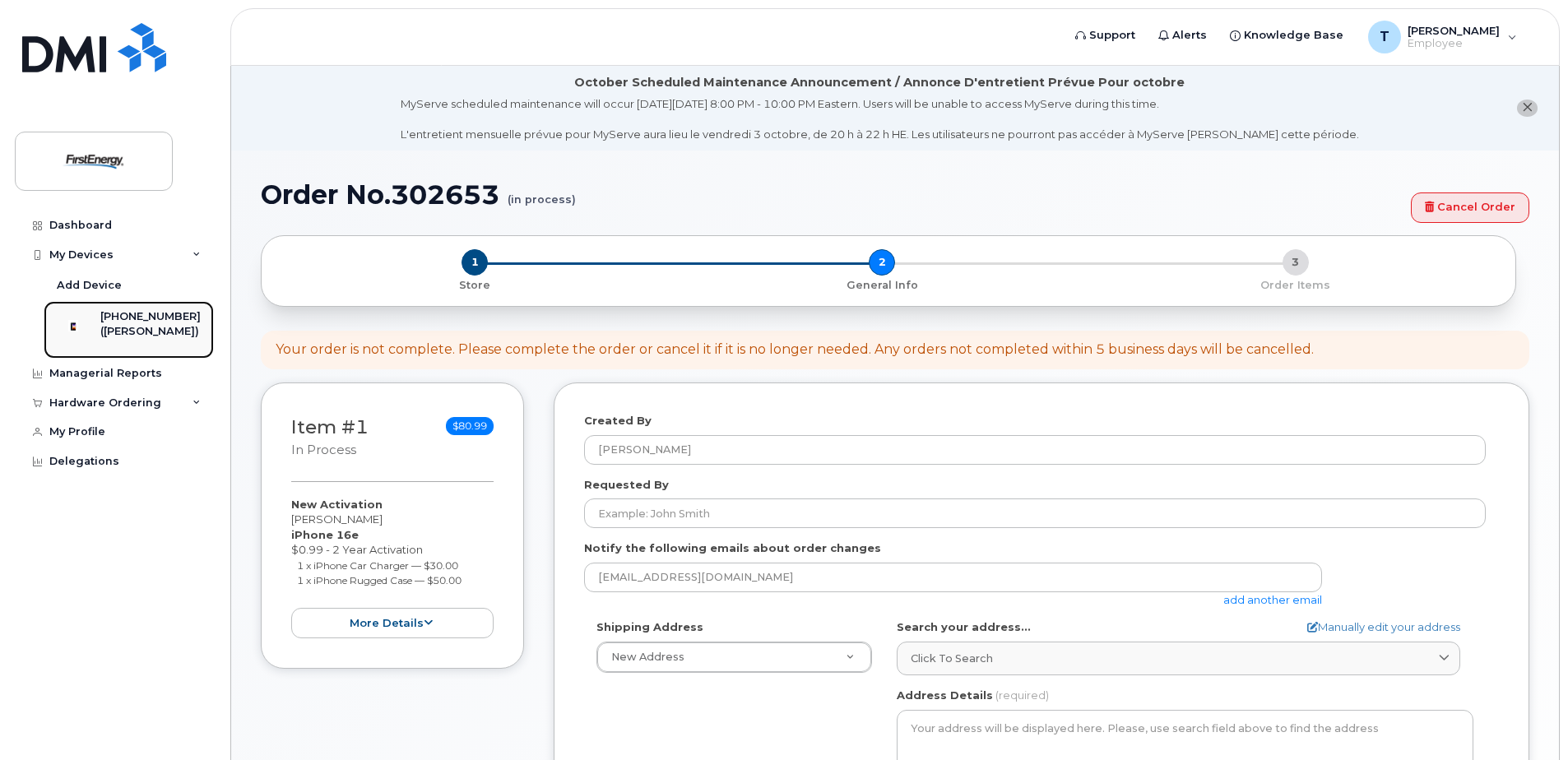
click at [153, 330] on div "([PERSON_NAME])" at bounding box center [149, 331] width 100 height 15
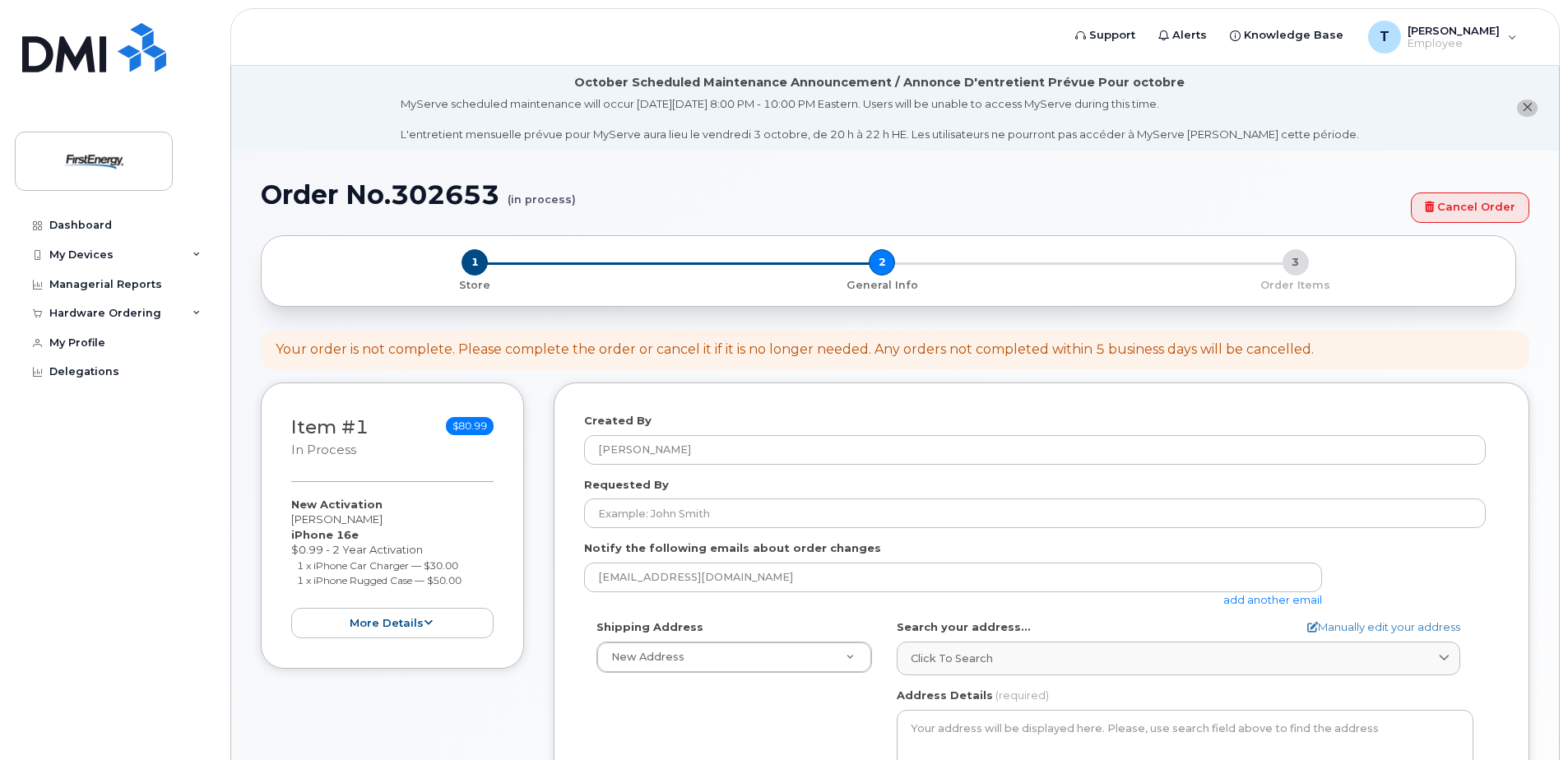
select select
